Goal: Task Accomplishment & Management: Use online tool/utility

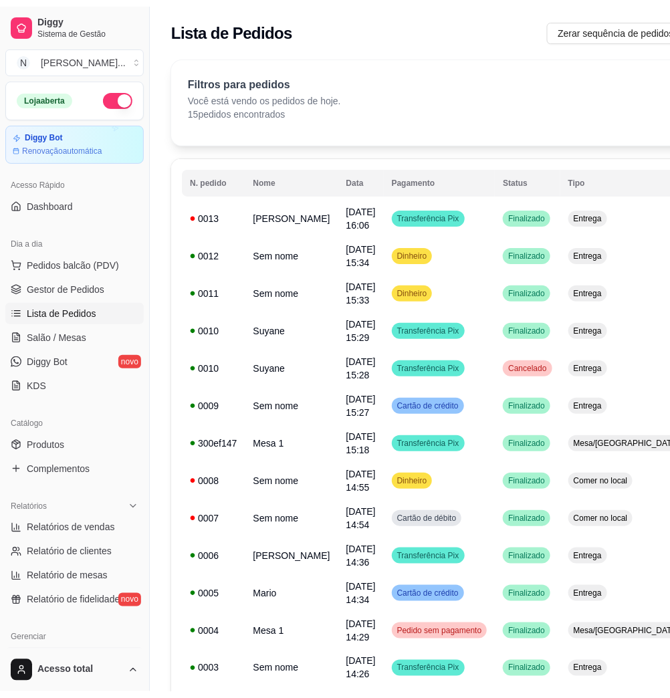
scroll to position [178, 0]
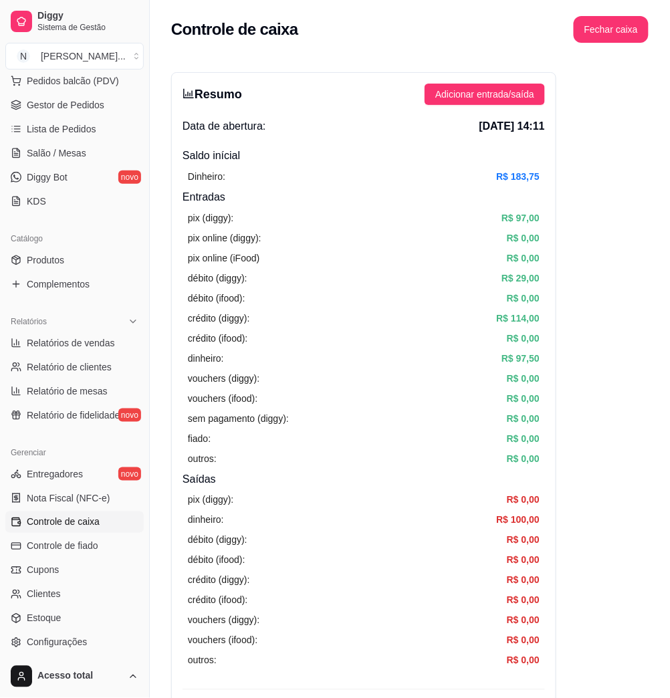
scroll to position [356, 0]
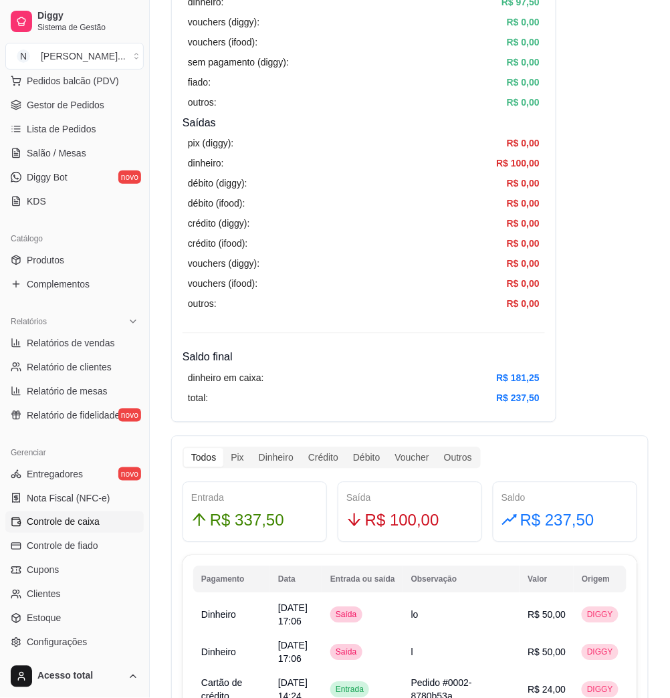
click at [79, 517] on span "Controle de caixa" at bounding box center [63, 521] width 73 height 13
click at [72, 163] on link "Salão / Mesas" at bounding box center [74, 152] width 138 height 21
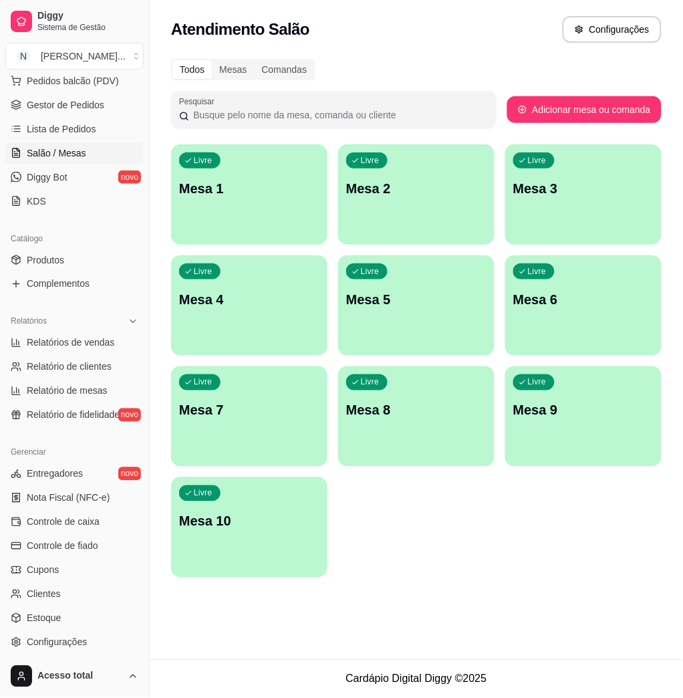
click at [669, 307] on div "Todos Mesas Comandas Pesquisar Adicionar mesa ou comanda Livre Mesa 1 Livre Mes…" at bounding box center [416, 322] width 533 height 543
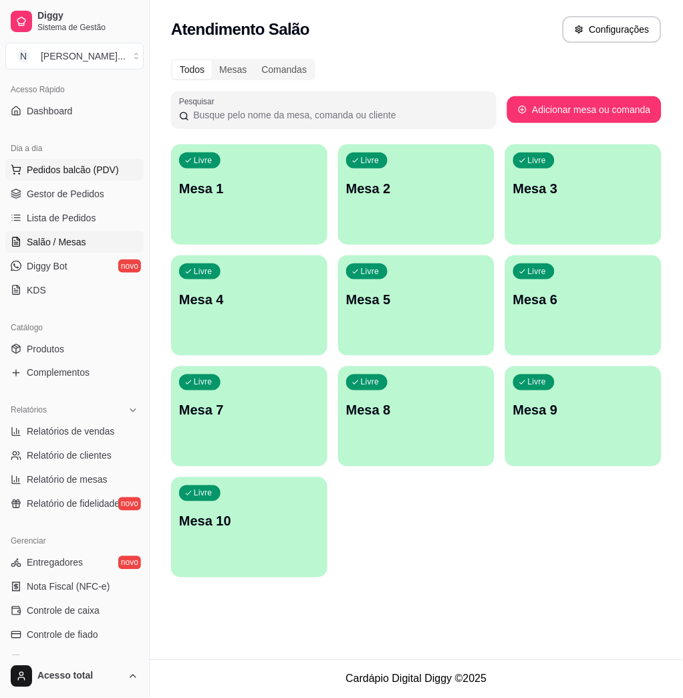
click at [88, 176] on button "Pedidos balcão (PDV)" at bounding box center [74, 169] width 138 height 21
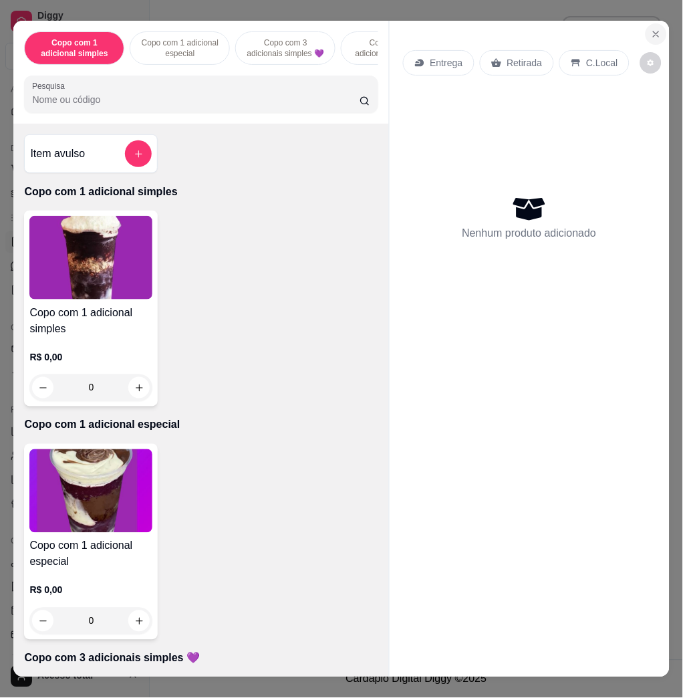
click at [646, 31] on button "Close" at bounding box center [656, 33] width 21 height 21
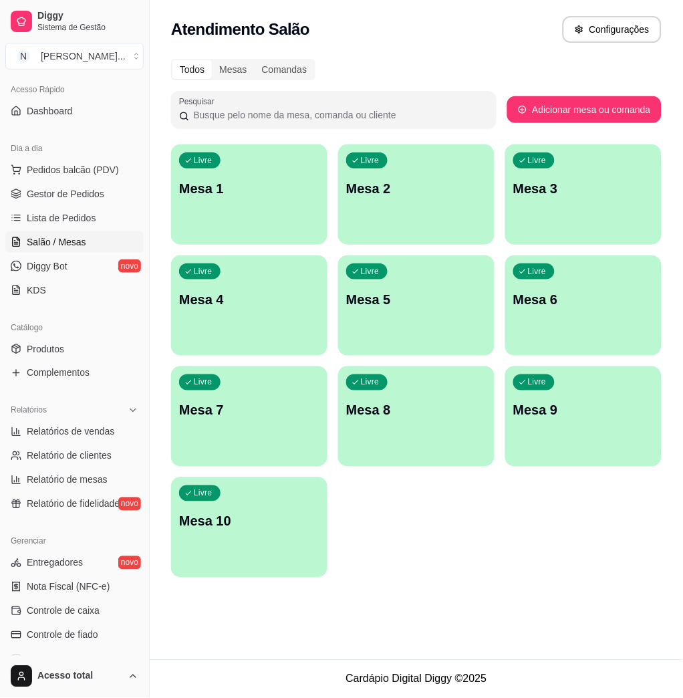
click at [307, 504] on div "Livre Mesa 10" at bounding box center [249, 519] width 156 height 84
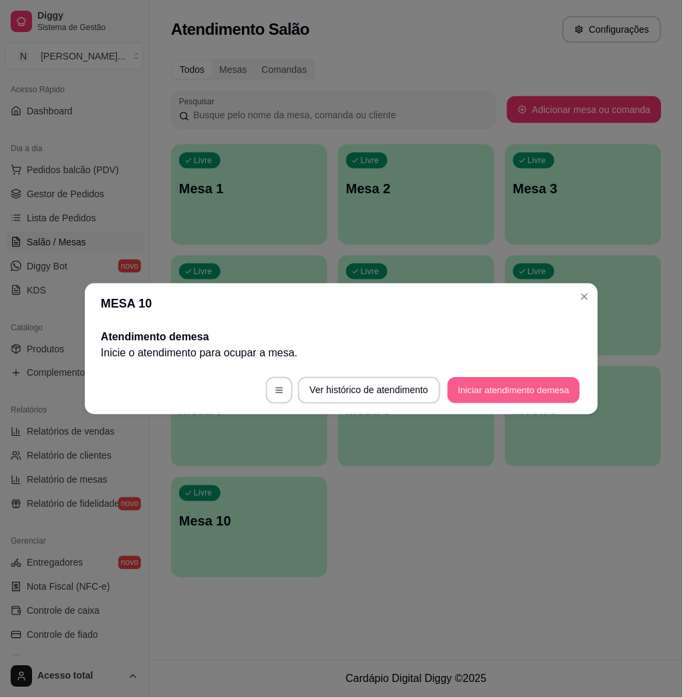
click at [550, 392] on button "Iniciar atendimento de mesa" at bounding box center [514, 391] width 132 height 26
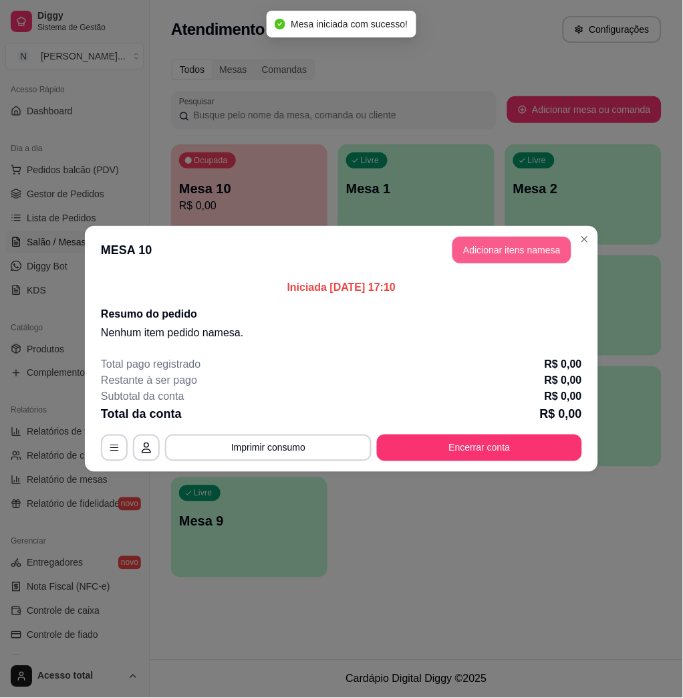
click at [517, 254] on button "Adicionar itens na mesa" at bounding box center [511, 250] width 119 height 27
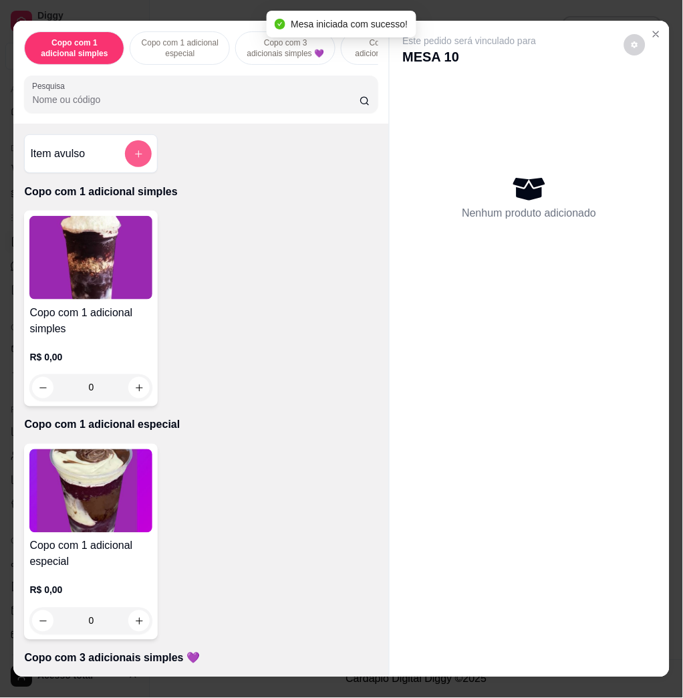
click at [125, 167] on button "add-separate-item" at bounding box center [138, 153] width 27 height 27
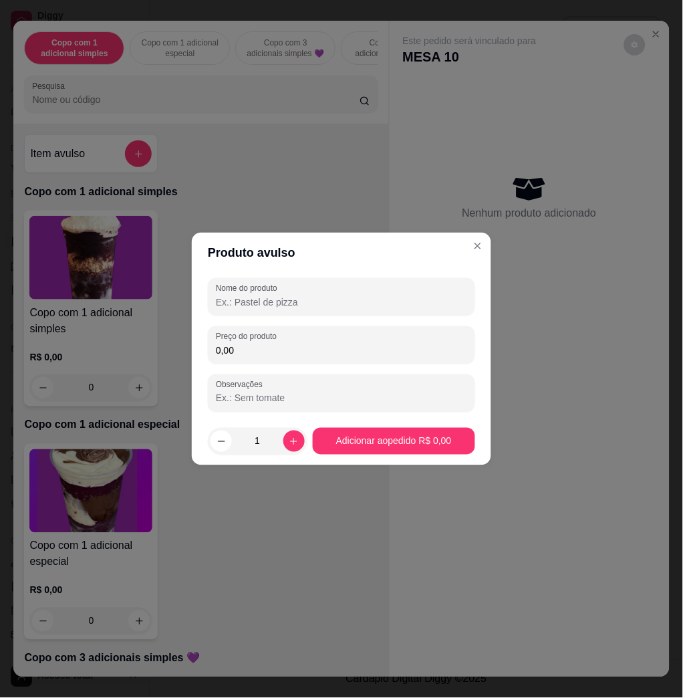
click at [273, 310] on div "Nome do produto" at bounding box center [341, 296] width 267 height 37
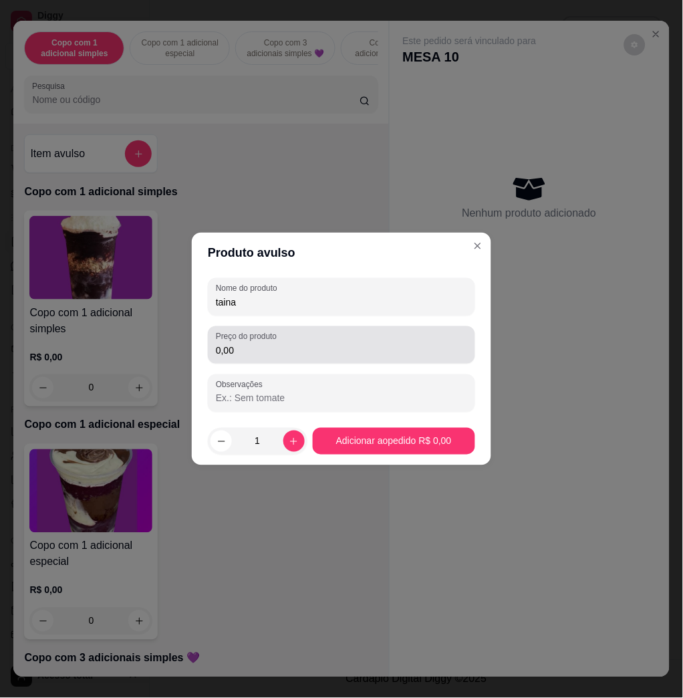
type input "taina"
click at [289, 358] on div "0,00" at bounding box center [341, 344] width 251 height 27
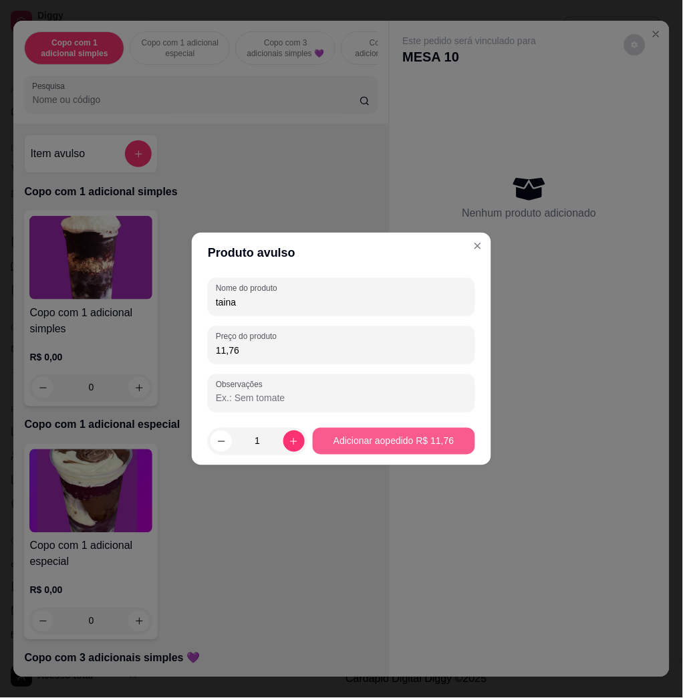
type input "11,76"
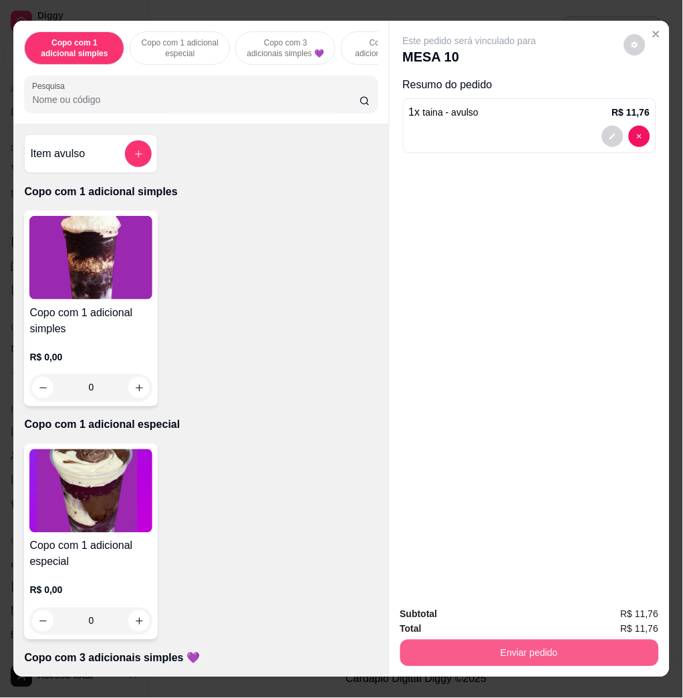
click at [569, 649] on button "Enviar pedido" at bounding box center [529, 653] width 259 height 27
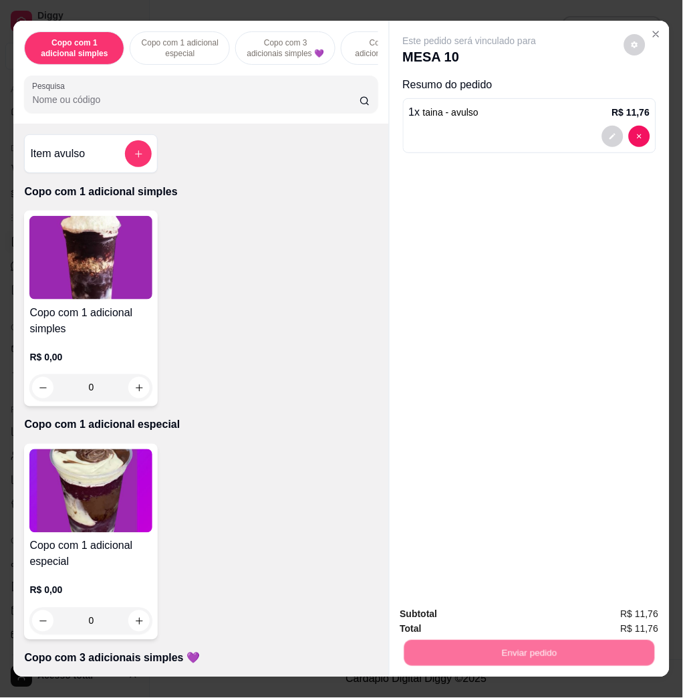
click at [597, 605] on button "Enviar pedido" at bounding box center [623, 613] width 76 height 25
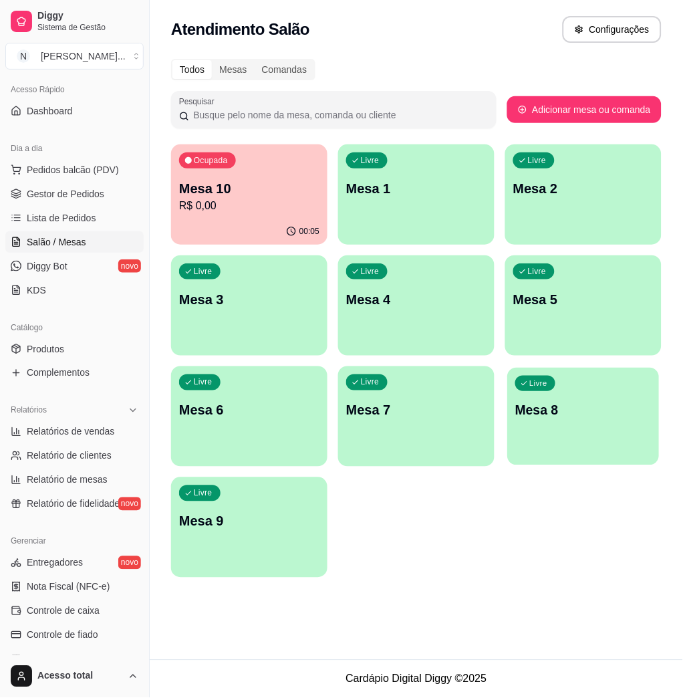
click at [638, 425] on div "Livre Mesa 8" at bounding box center [584, 409] width 152 height 82
